Goal: Task Accomplishment & Management: Complete application form

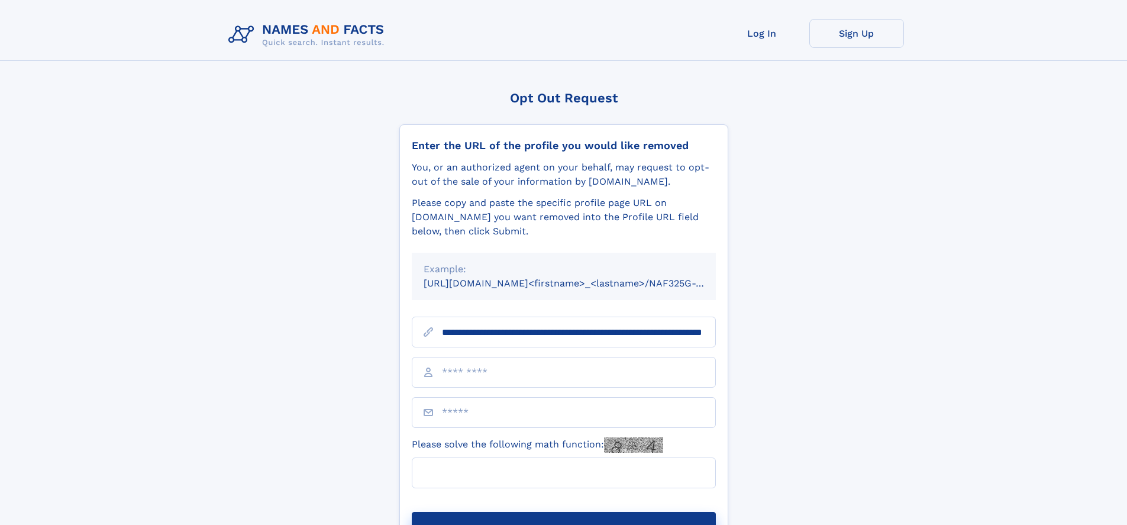
scroll to position [0, 128]
type input "**********"
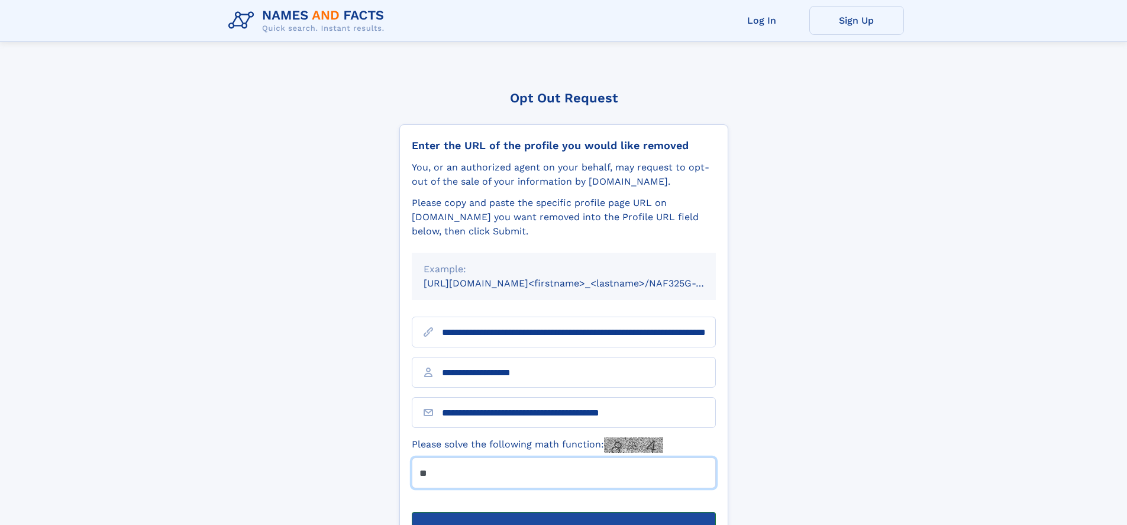
type input "**"
click at [563, 512] on button "Submit Opt Out Request" at bounding box center [564, 531] width 304 height 38
